Goal: Answer question/provide support: Share knowledge or assist other users

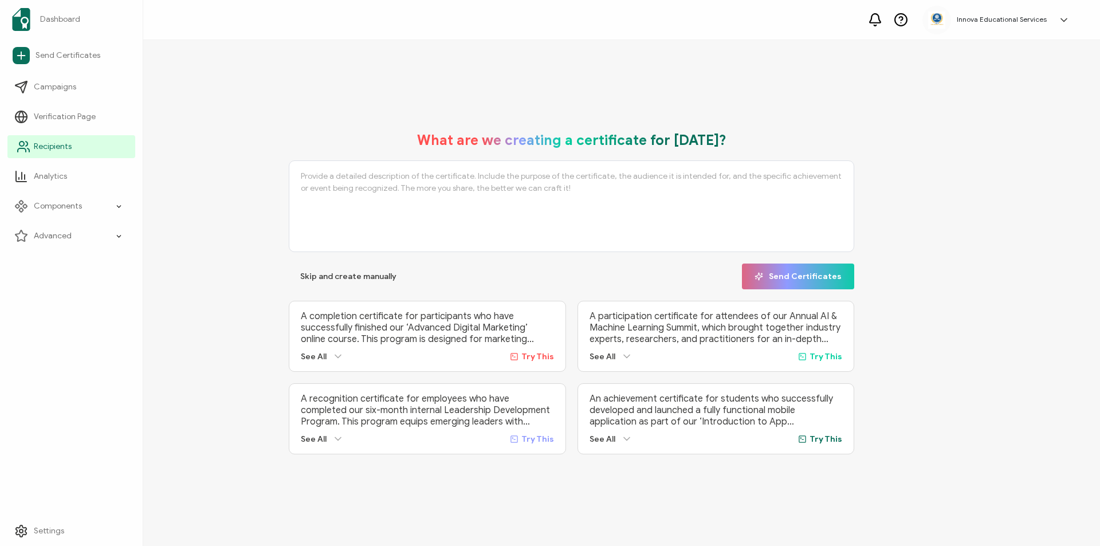
click at [41, 142] on span "Recipients" at bounding box center [53, 146] width 38 height 11
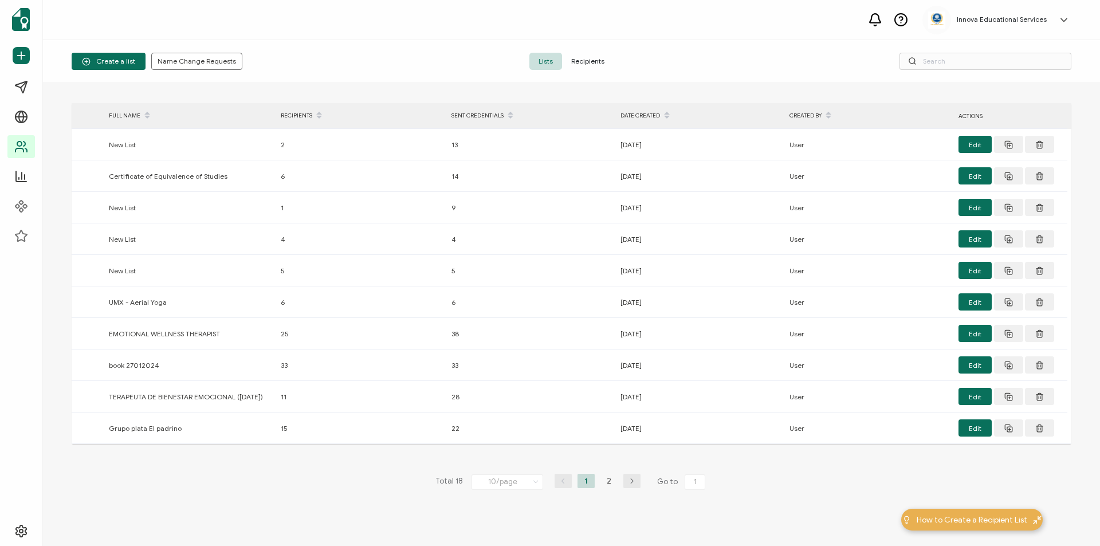
click at [597, 60] on span "Recipients" at bounding box center [588, 61] width 52 height 17
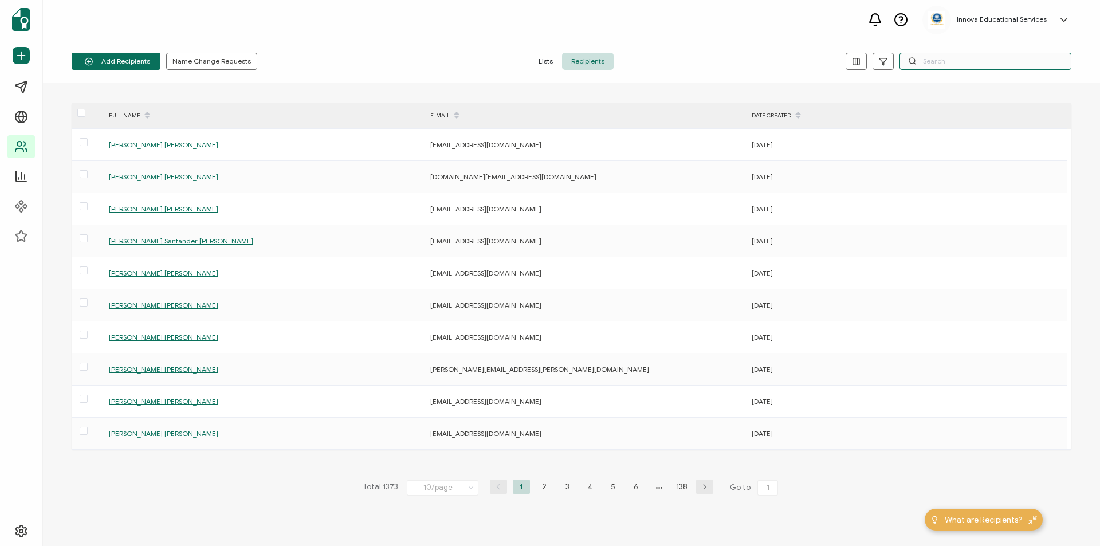
click at [939, 60] on input "text" at bounding box center [986, 61] width 172 height 17
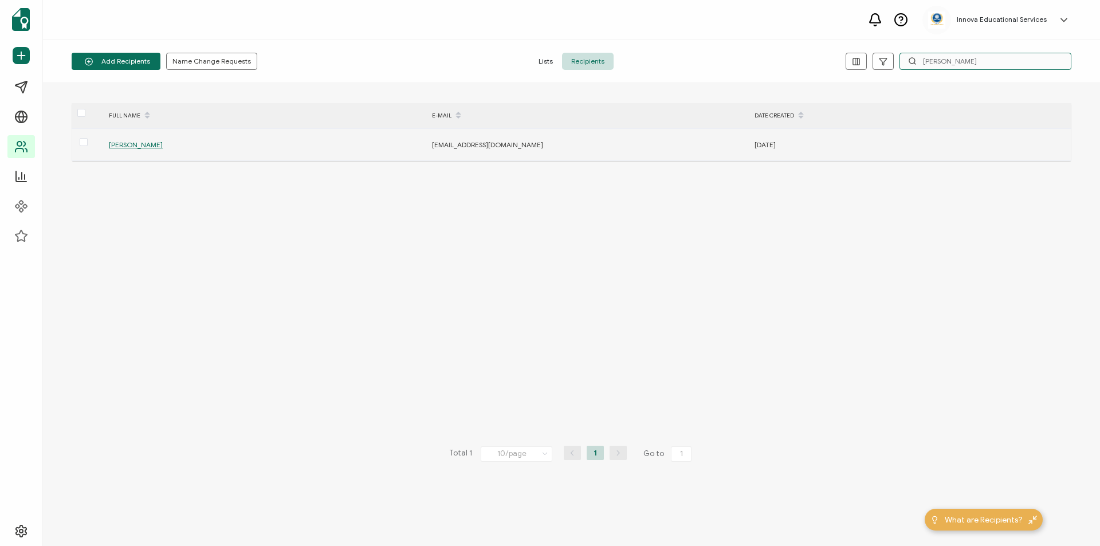
type input "[PERSON_NAME]"
click at [163, 145] on span "[PERSON_NAME]" at bounding box center [136, 144] width 54 height 9
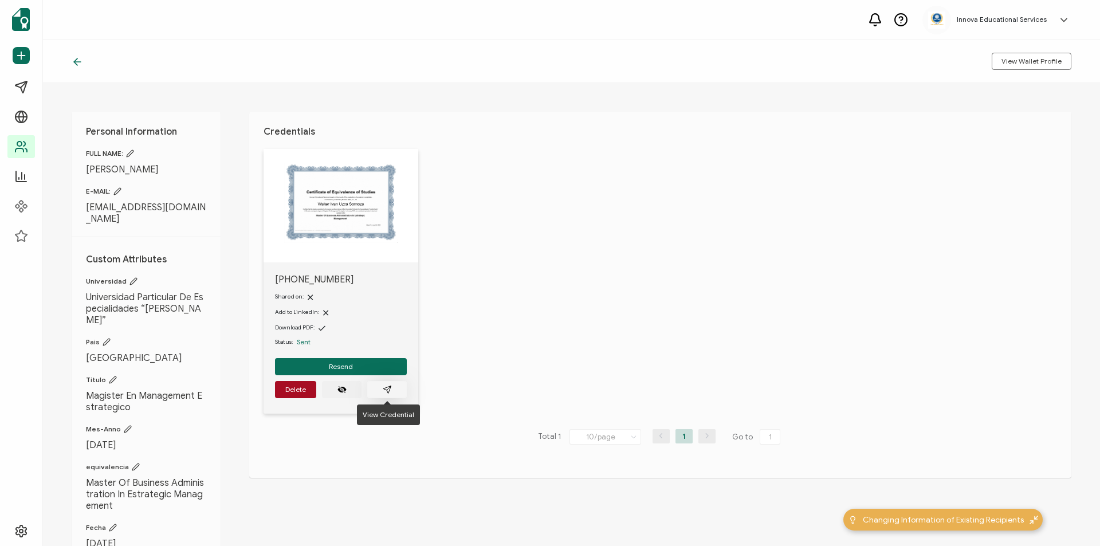
click at [386, 387] on icon "paper plane outline" at bounding box center [386, 389] width 7 height 7
